Goal: Task Accomplishment & Management: Complete application form

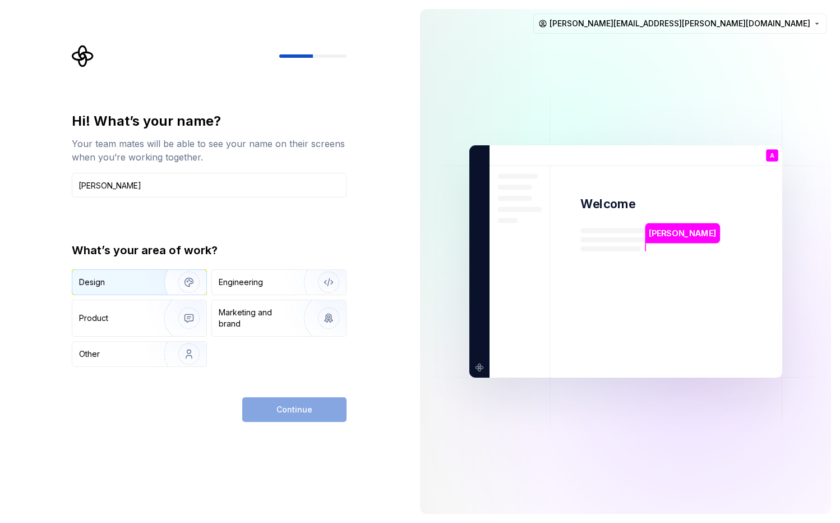
type input "[PERSON_NAME]"
click at [115, 293] on div "Design" at bounding box center [139, 282] width 134 height 25
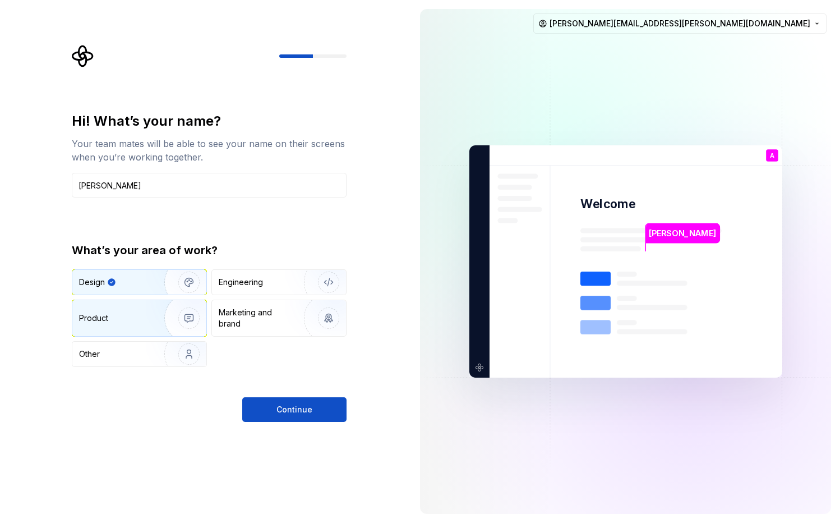
click at [125, 312] on div "Product" at bounding box center [116, 317] width 74 height 11
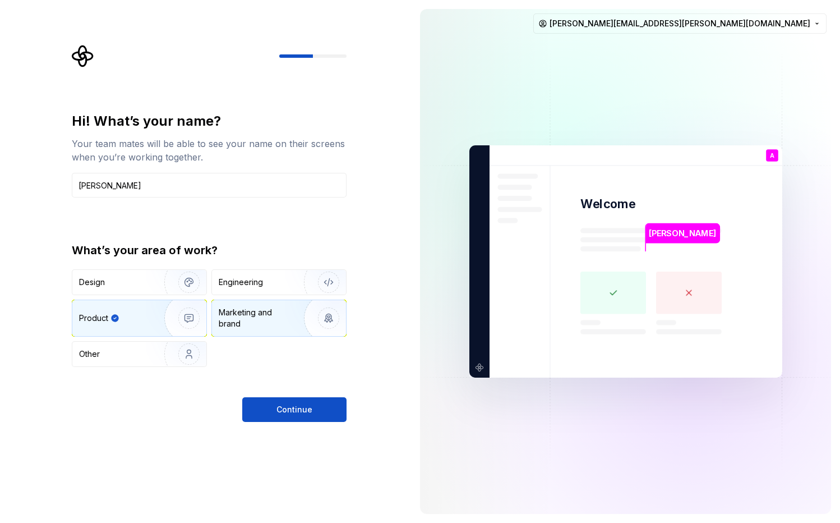
click at [229, 314] on div "Marketing and brand" at bounding box center [257, 318] width 76 height 22
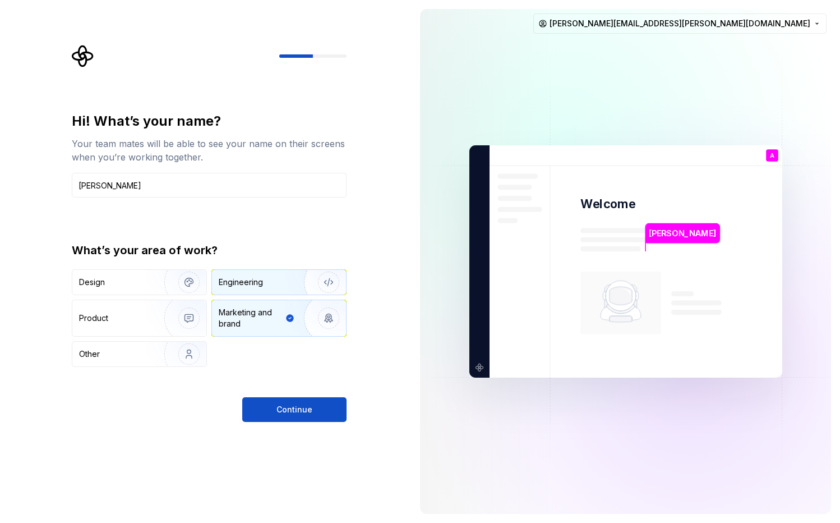
click at [230, 277] on div "Engineering" at bounding box center [241, 282] width 44 height 11
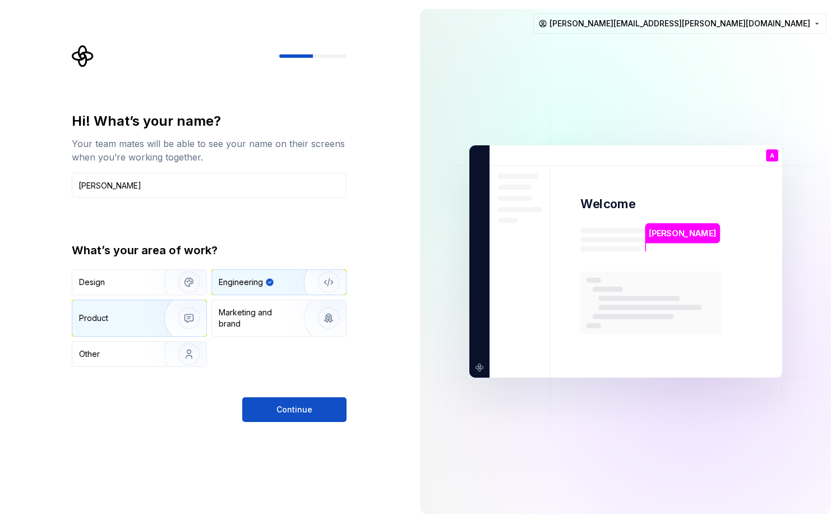
click at [168, 330] on img "button" at bounding box center [182, 317] width 72 height 75
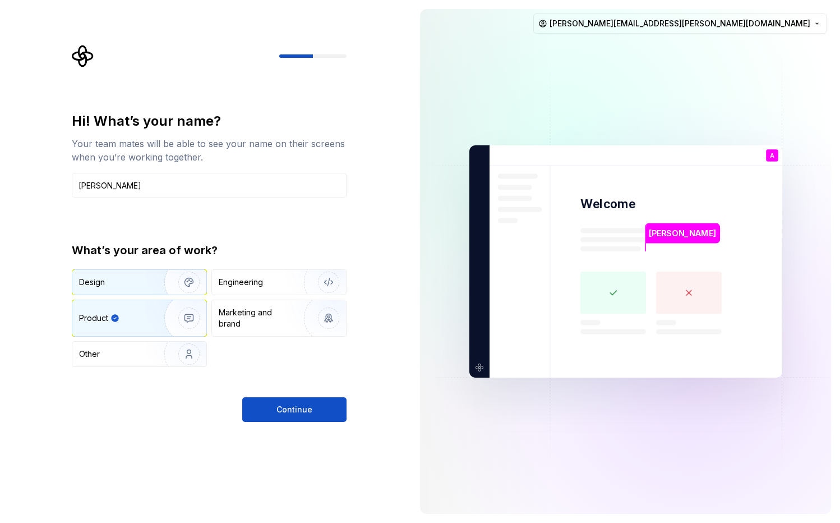
click at [165, 292] on img "button" at bounding box center [182, 282] width 72 height 75
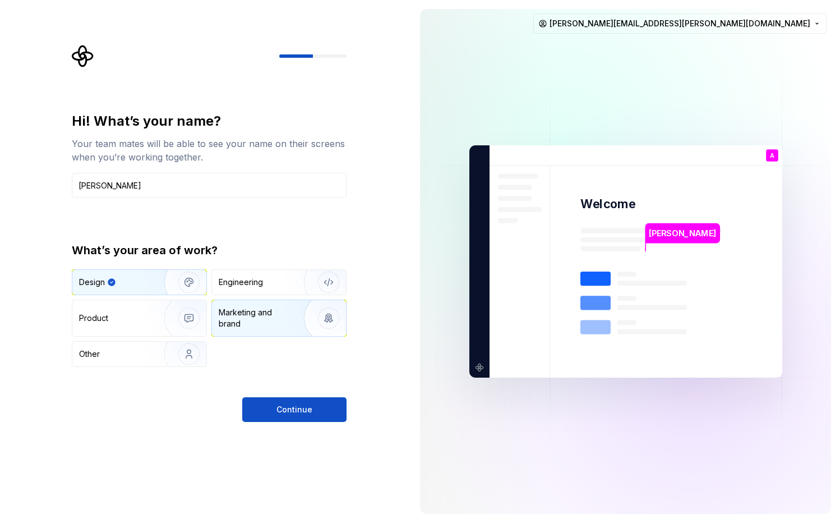
click at [255, 314] on div "Marketing and brand" at bounding box center [257, 318] width 76 height 22
click at [252, 296] on div "Design Engineering Product Marketing and brand Other" at bounding box center [209, 318] width 275 height 98
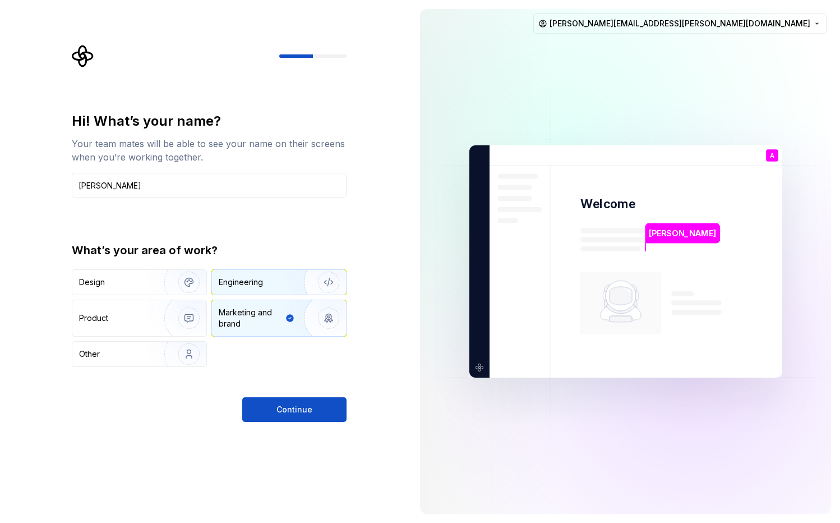
click at [253, 283] on div "Engineering" at bounding box center [241, 282] width 44 height 11
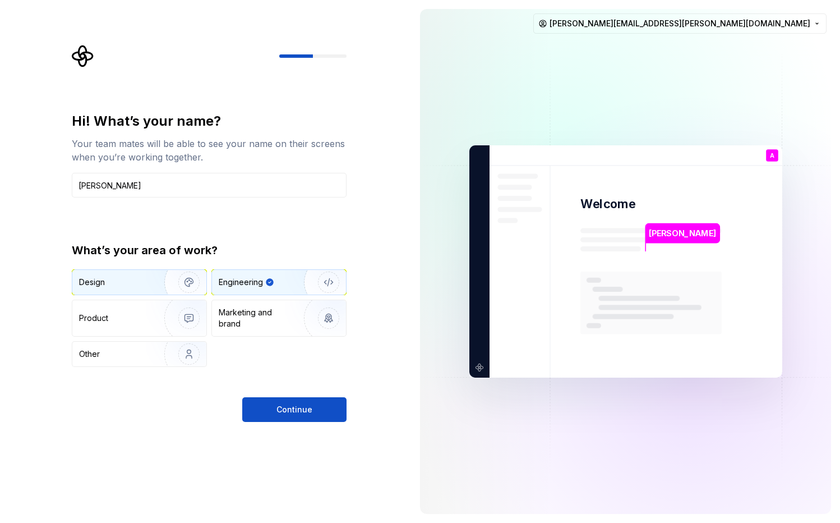
click at [155, 279] on img "button" at bounding box center [182, 282] width 72 height 75
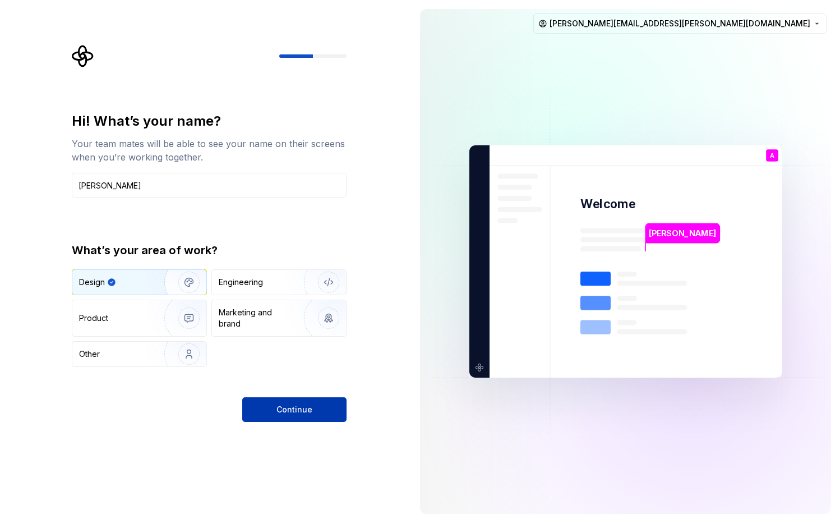
click at [317, 406] on button "Continue" at bounding box center [294, 409] width 104 height 25
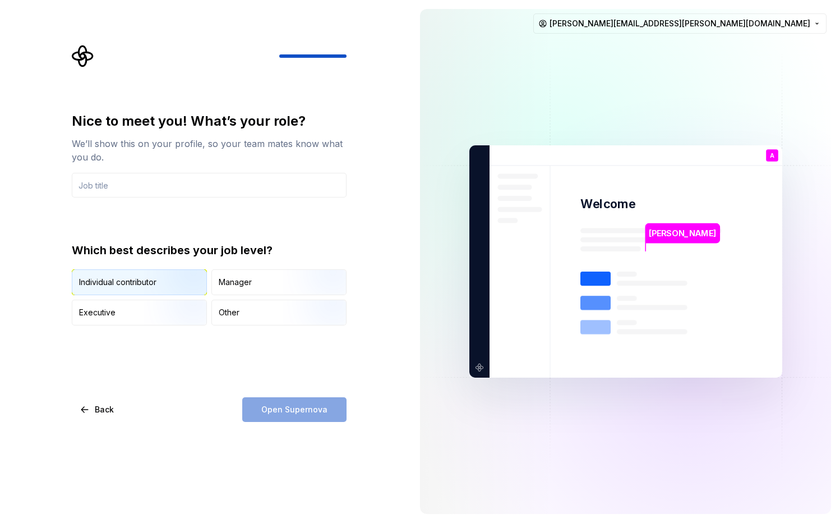
click at [178, 275] on img "button" at bounding box center [180, 296] width 72 height 75
click at [319, 409] on div "Open Supernova" at bounding box center [294, 409] width 104 height 25
click at [170, 187] on input "text" at bounding box center [209, 185] width 275 height 25
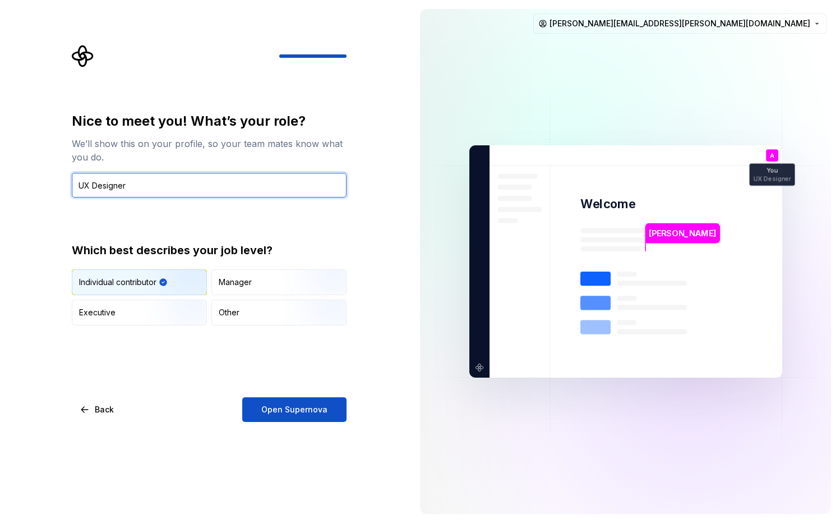
type input "UX Designer"
click at [302, 425] on div "Nice to meet you! What’s your role? We’ll show this on your profile, so your te…" at bounding box center [205, 261] width 411 height 523
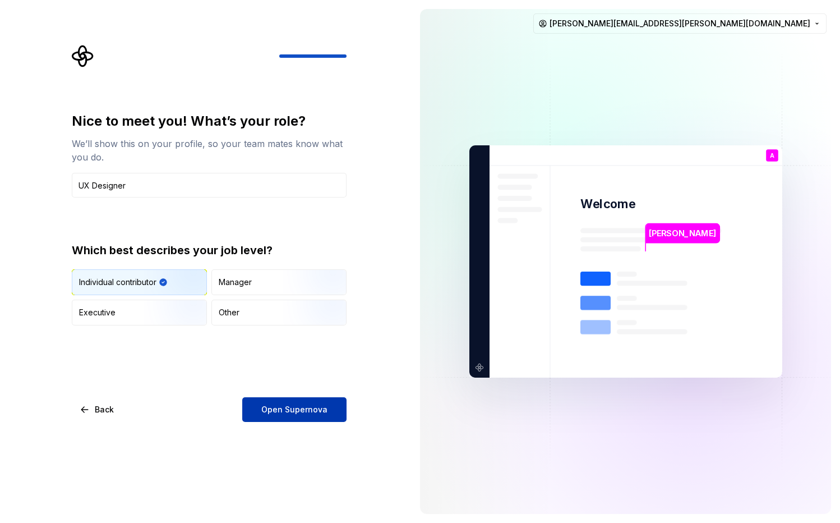
click at [306, 408] on span "Open Supernova" at bounding box center [294, 409] width 66 height 11
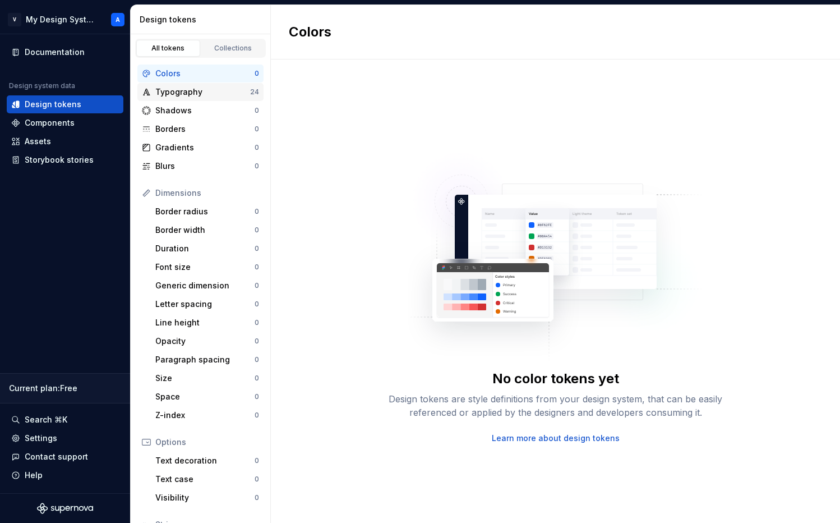
click at [209, 96] on div "Typography" at bounding box center [202, 91] width 95 height 11
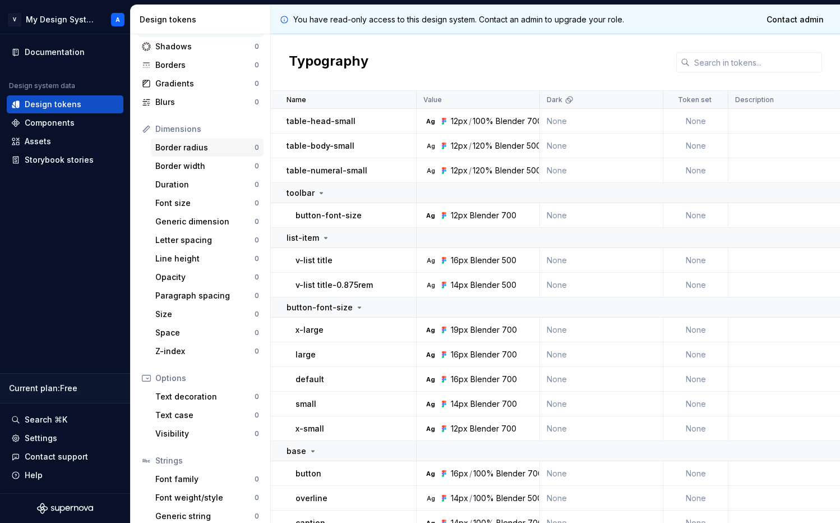
scroll to position [91, 0]
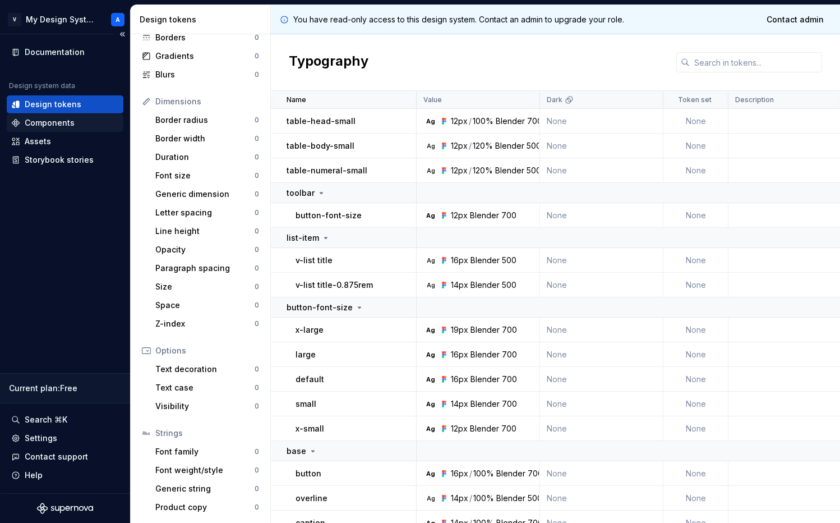
click at [62, 123] on div "Components" at bounding box center [50, 122] width 50 height 11
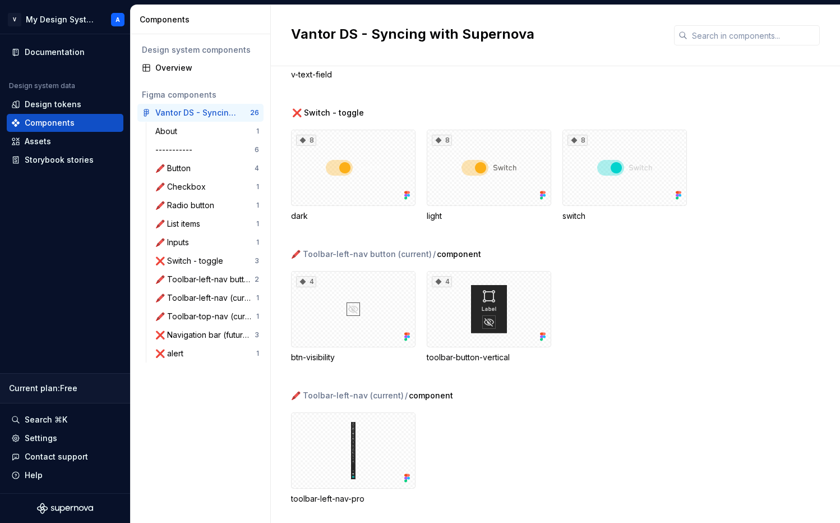
scroll to position [1477, 0]
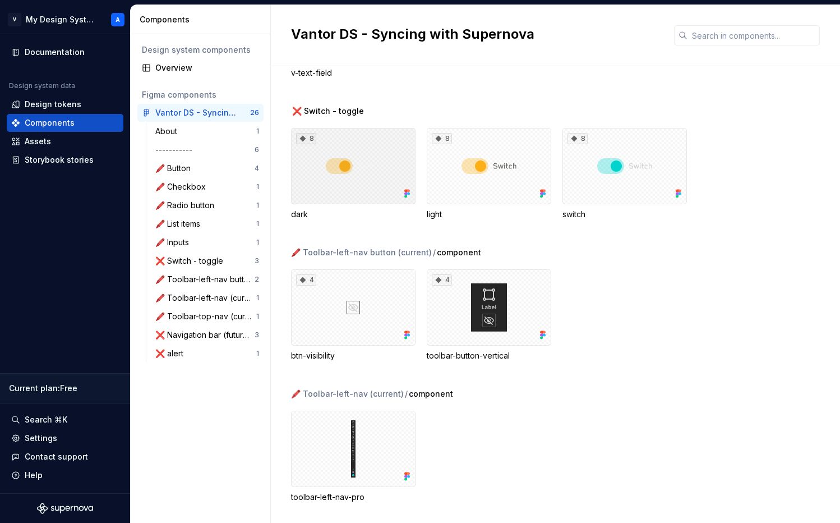
click at [383, 144] on div "8" at bounding box center [353, 166] width 125 height 76
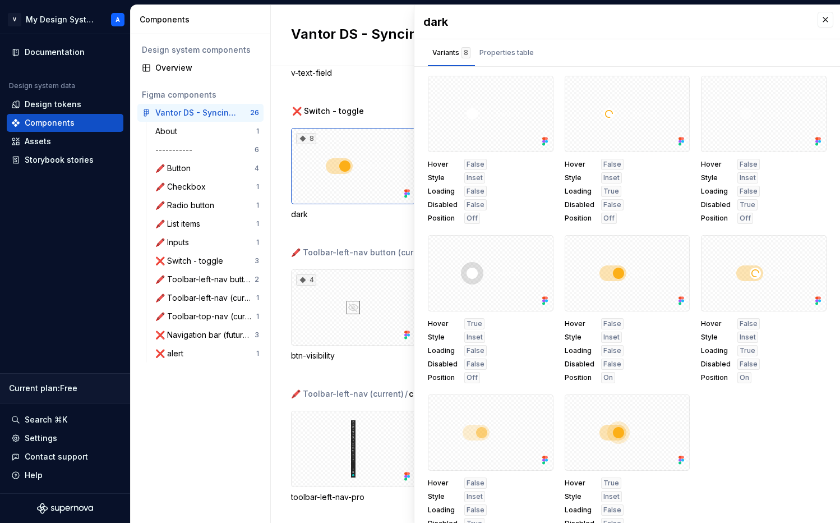
click at [368, 250] on div "🖍️ Toolbar-left-nav button (current)" at bounding box center [361, 252] width 141 height 11
click at [206, 168] on div "🖍️ Button" at bounding box center [204, 168] width 99 height 11
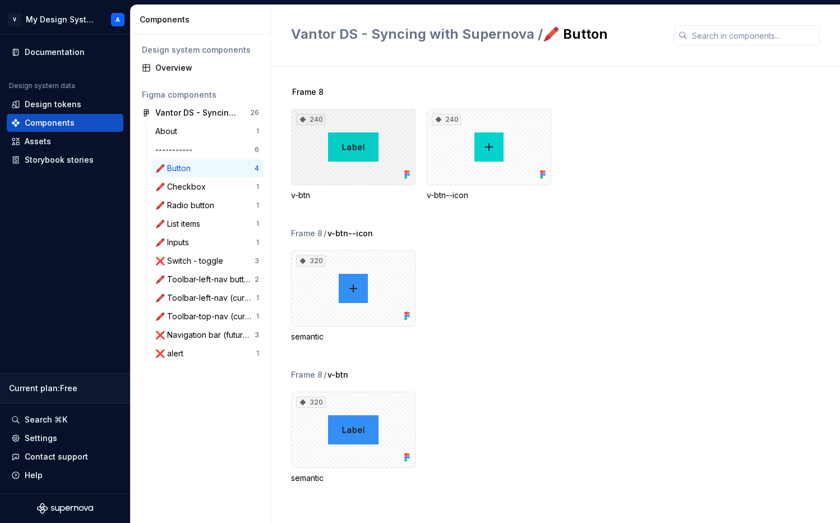
click at [319, 149] on div "240" at bounding box center [353, 147] width 125 height 76
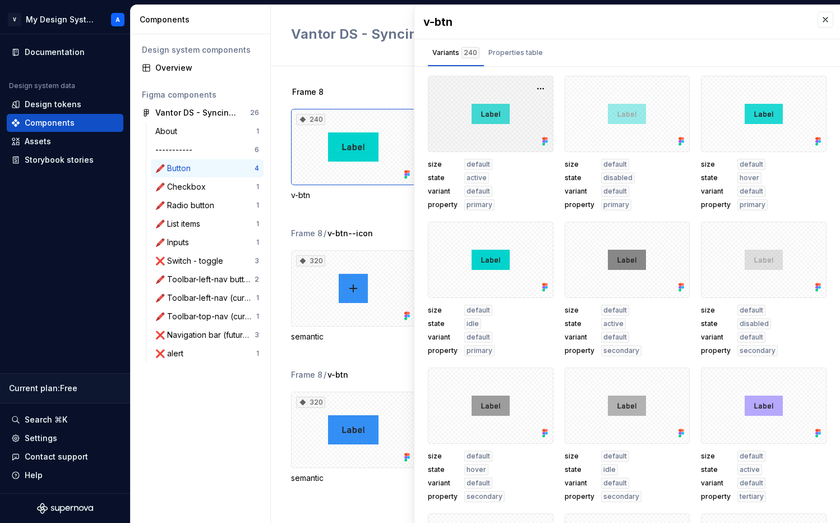
click at [475, 102] on div at bounding box center [491, 114] width 126 height 76
click at [480, 123] on div at bounding box center [491, 114] width 126 height 76
click at [482, 164] on span "default" at bounding box center [479, 164] width 24 height 9
click at [478, 185] on div "size default state active variant default property primary" at bounding box center [491, 185] width 126 height 52
click at [541, 121] on div at bounding box center [491, 114] width 126 height 76
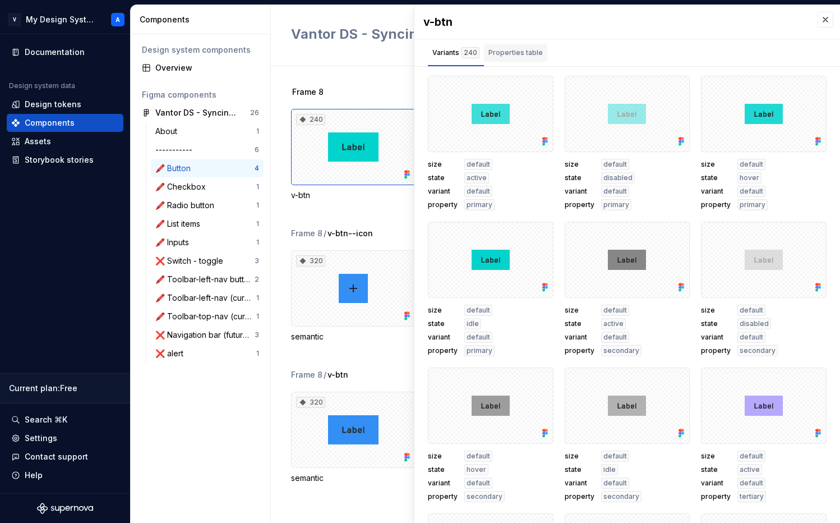
click at [509, 57] on div "Properties table" at bounding box center [516, 52] width 54 height 11
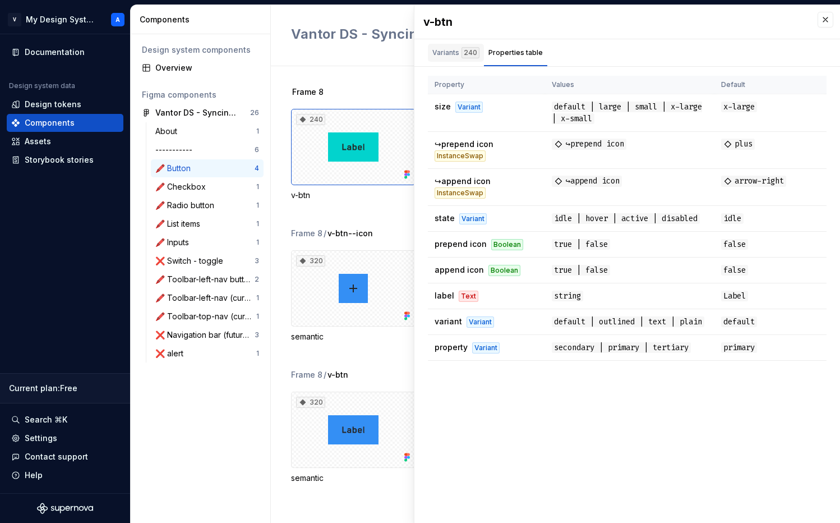
click at [449, 53] on div "Variants 240" at bounding box center [455, 52] width 47 height 11
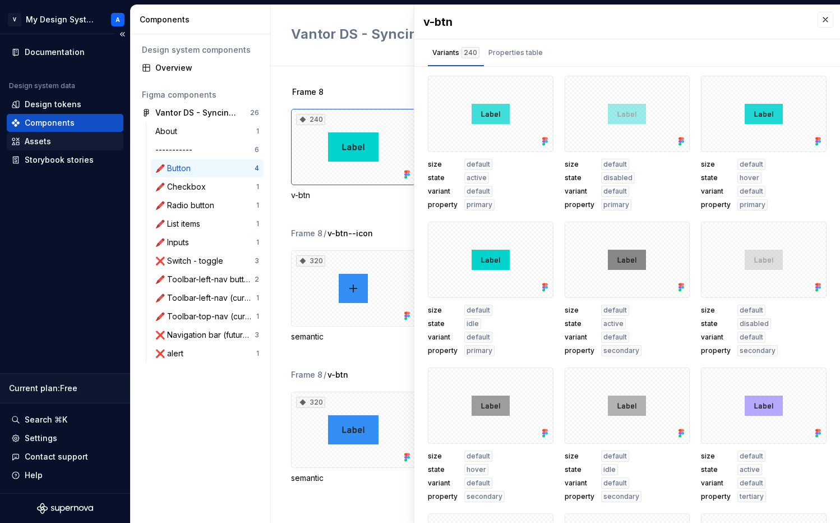
click at [48, 148] on div "Assets" at bounding box center [65, 141] width 117 height 18
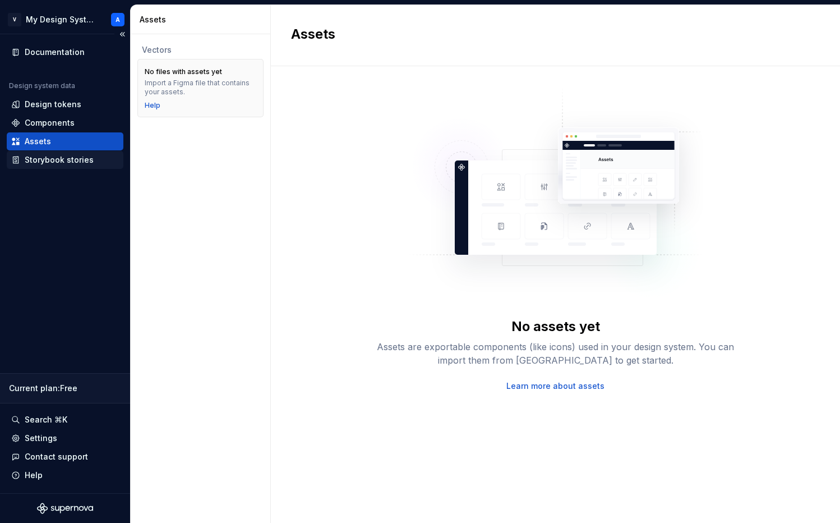
click at [50, 158] on div "Storybook stories" at bounding box center [59, 159] width 69 height 11
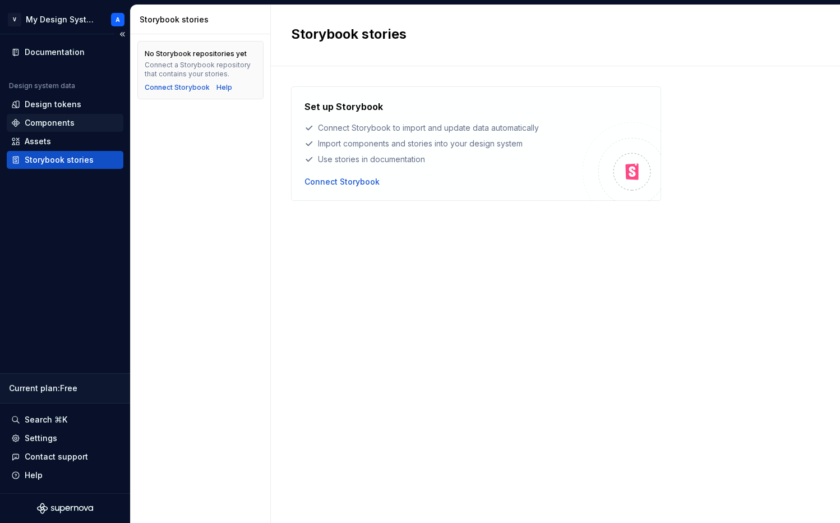
click at [52, 121] on div "Components" at bounding box center [50, 122] width 50 height 11
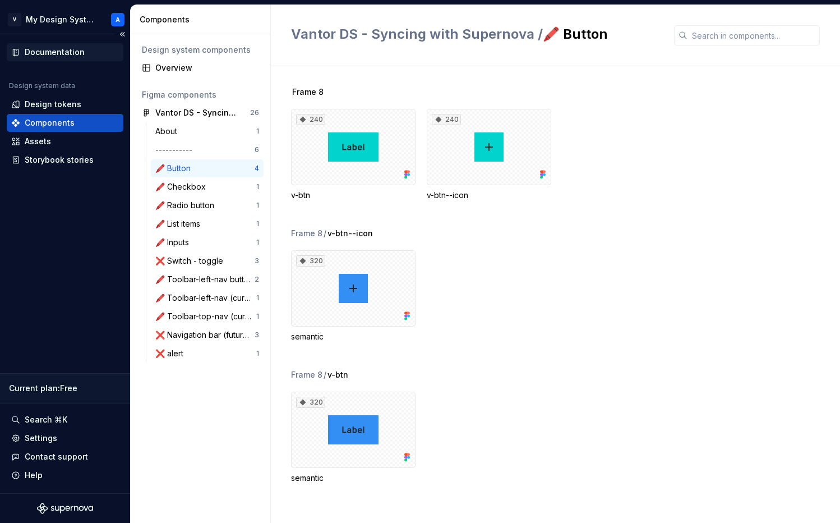
click at [59, 52] on div "Documentation" at bounding box center [55, 52] width 60 height 11
click at [73, 53] on div "Documentation" at bounding box center [55, 52] width 60 height 11
